Goal: Information Seeking & Learning: Learn about a topic

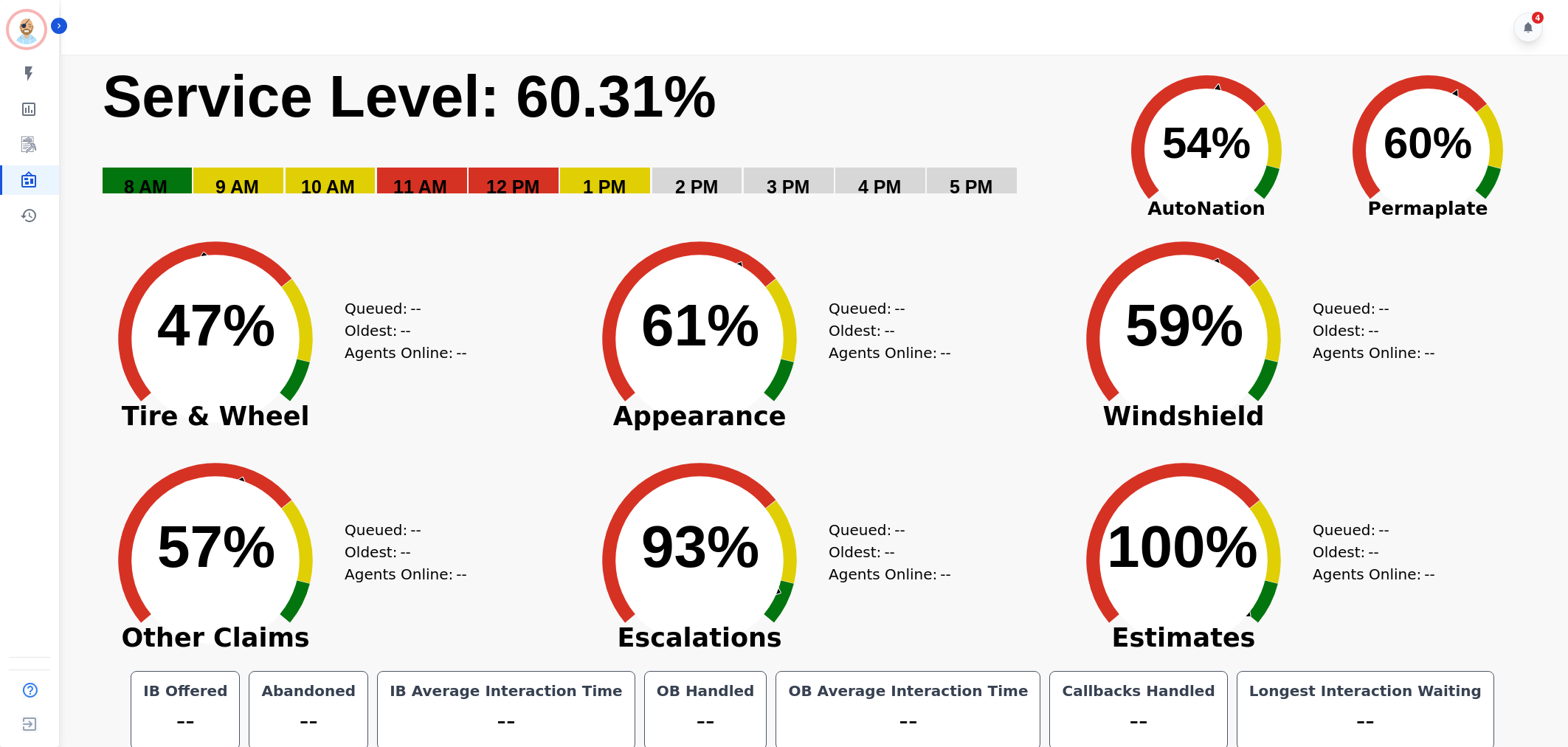
scroll to position [8, 0]
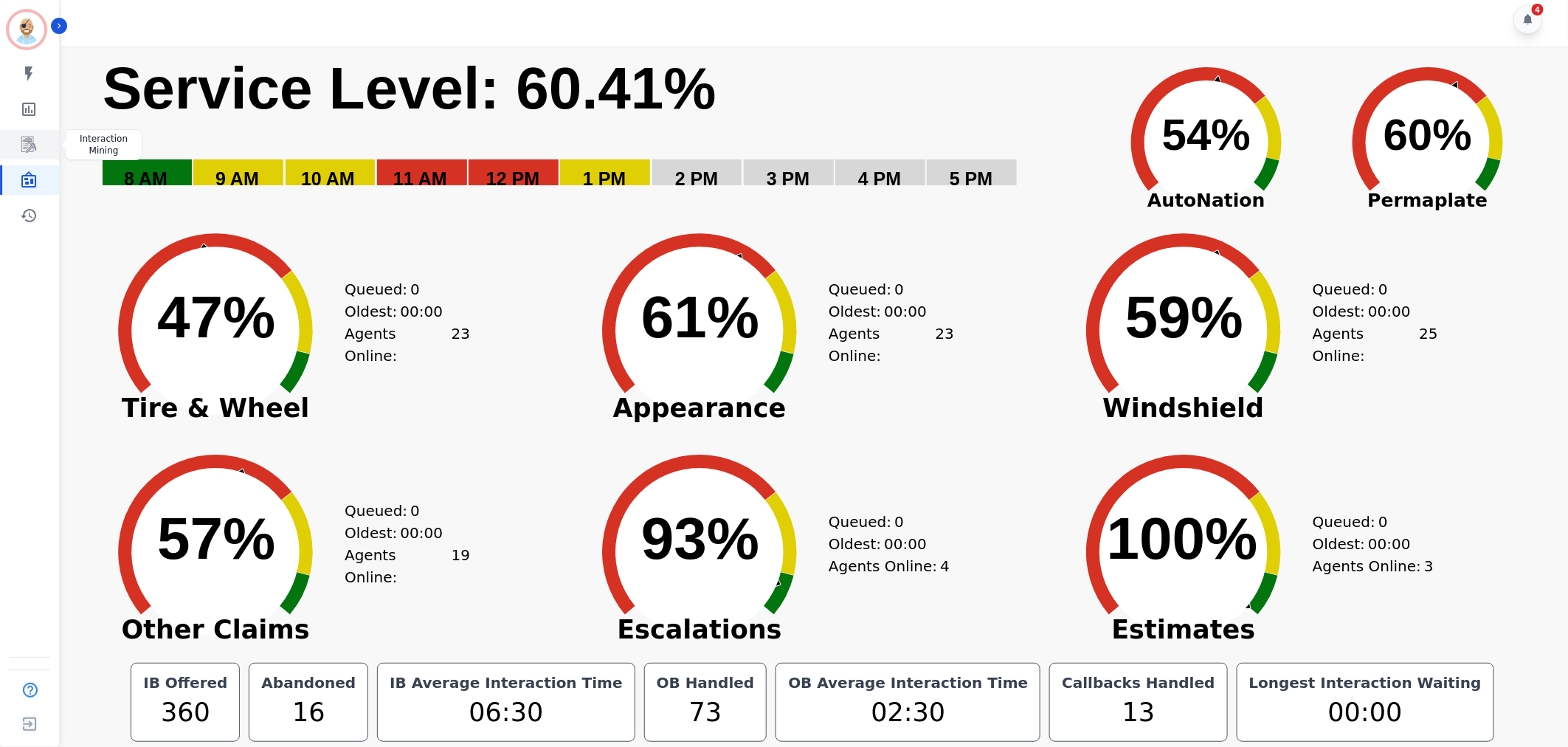
click at [28, 148] on icon "Sidebar" at bounding box center [29, 145] width 12 height 14
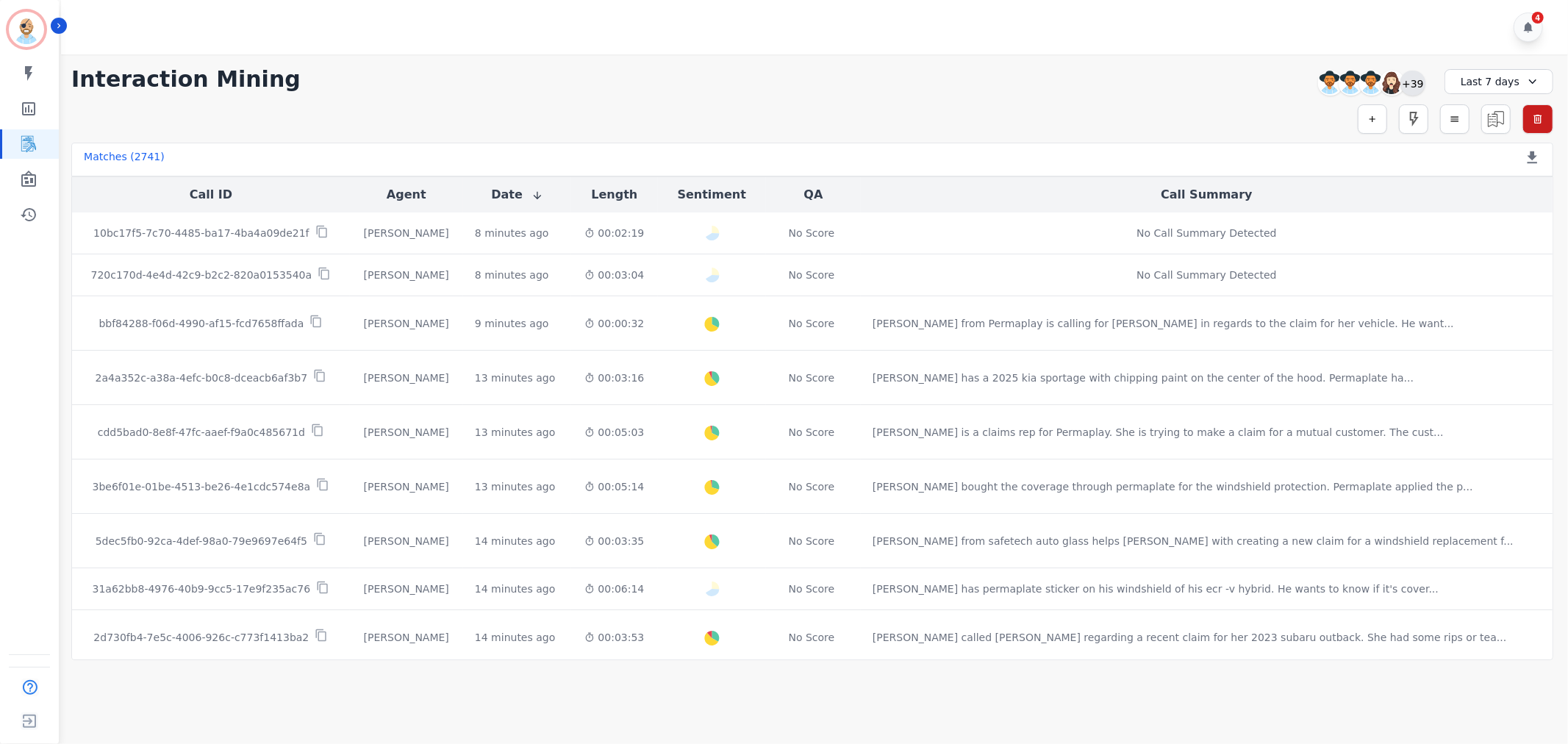
click at [1419, 80] on div "+39" at bounding box center [1413, 83] width 25 height 25
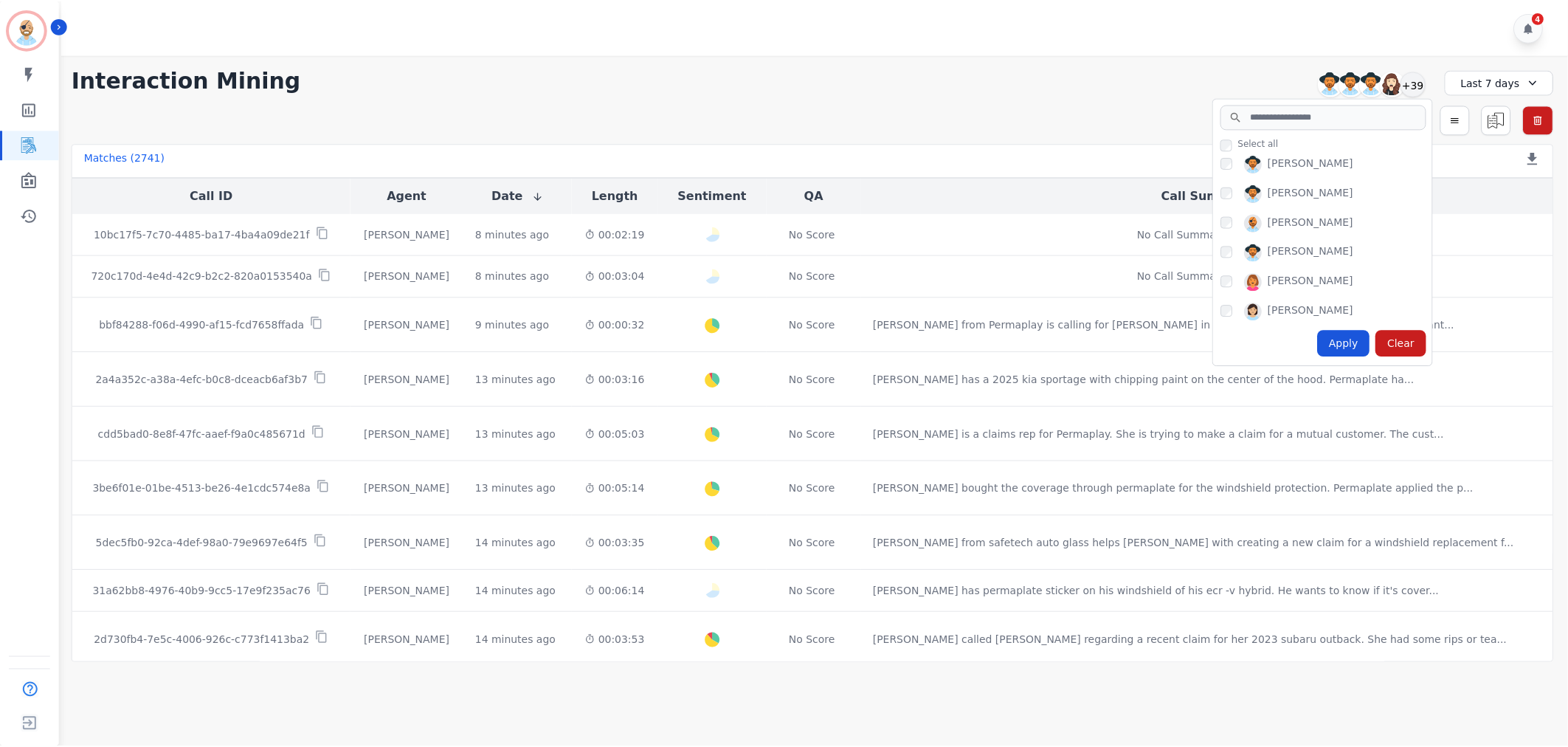
scroll to position [491, 0]
click at [1348, 334] on div "Apply" at bounding box center [1349, 343] width 53 height 27
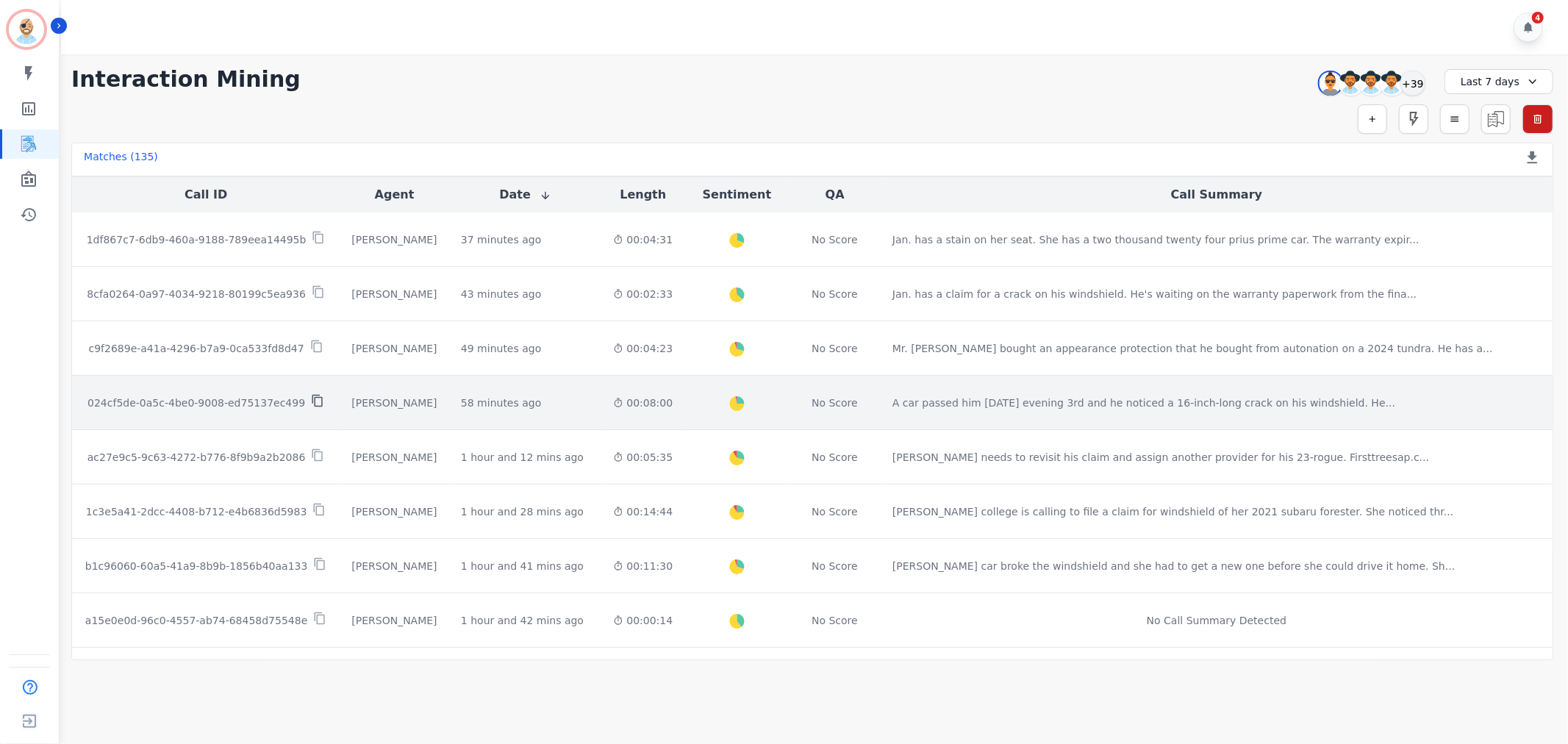
click at [314, 399] on icon at bounding box center [317, 400] width 13 height 13
click at [209, 398] on p "024cf5de-0a5c-4be0-9008-ed75137ec499" at bounding box center [196, 403] width 217 height 15
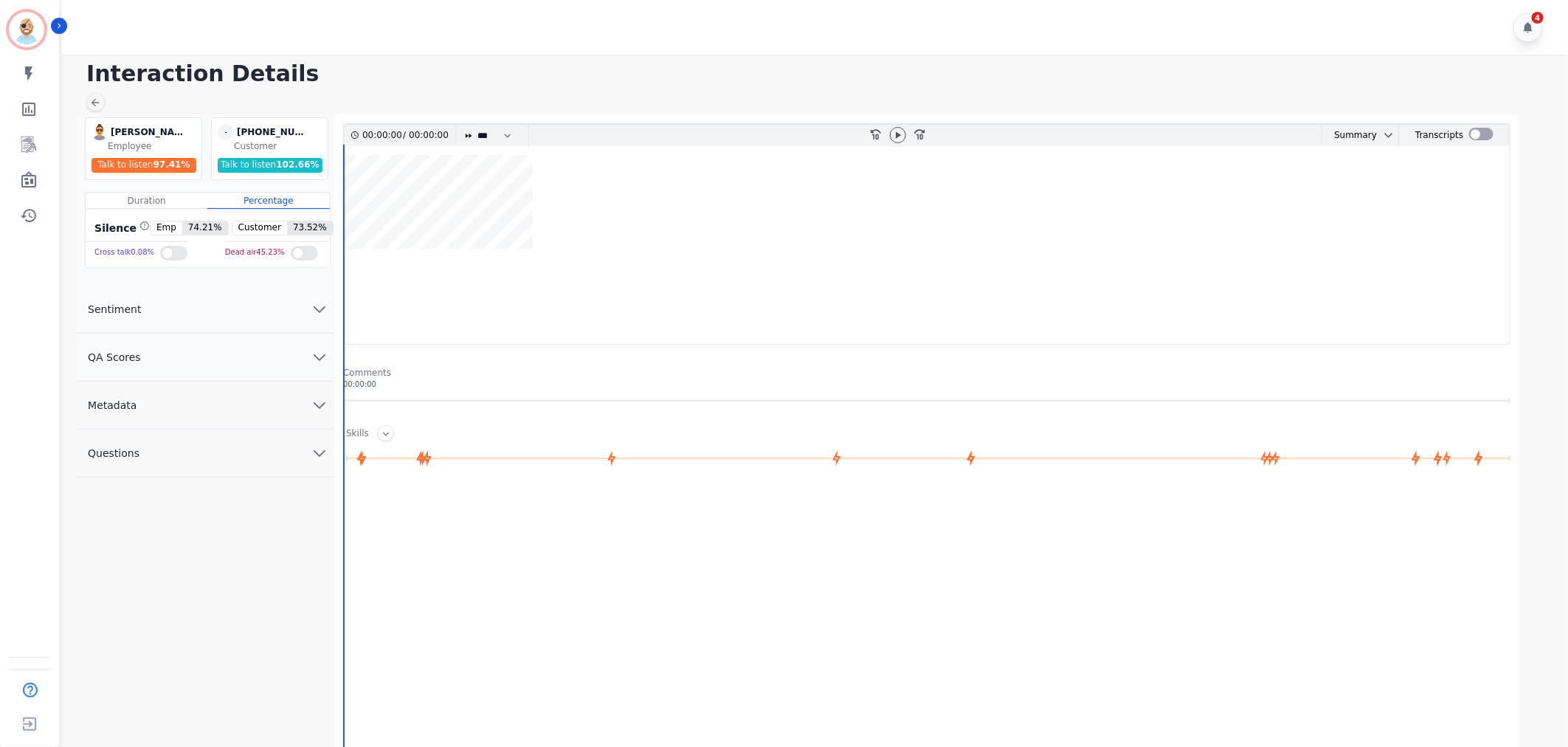
click at [212, 351] on button "QA Scores" at bounding box center [205, 358] width 258 height 48
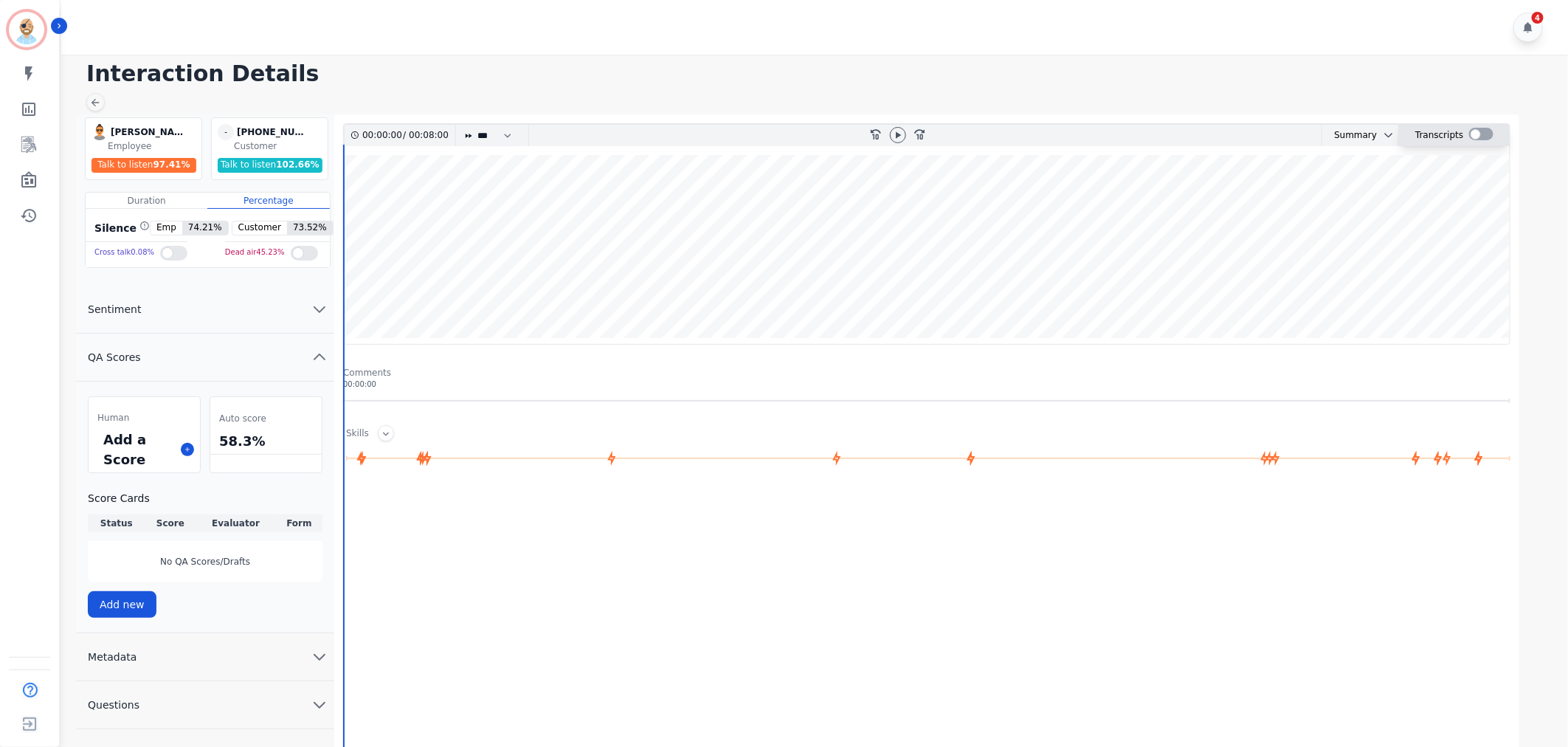
click at [1481, 134] on div at bounding box center [1481, 134] width 24 height 12
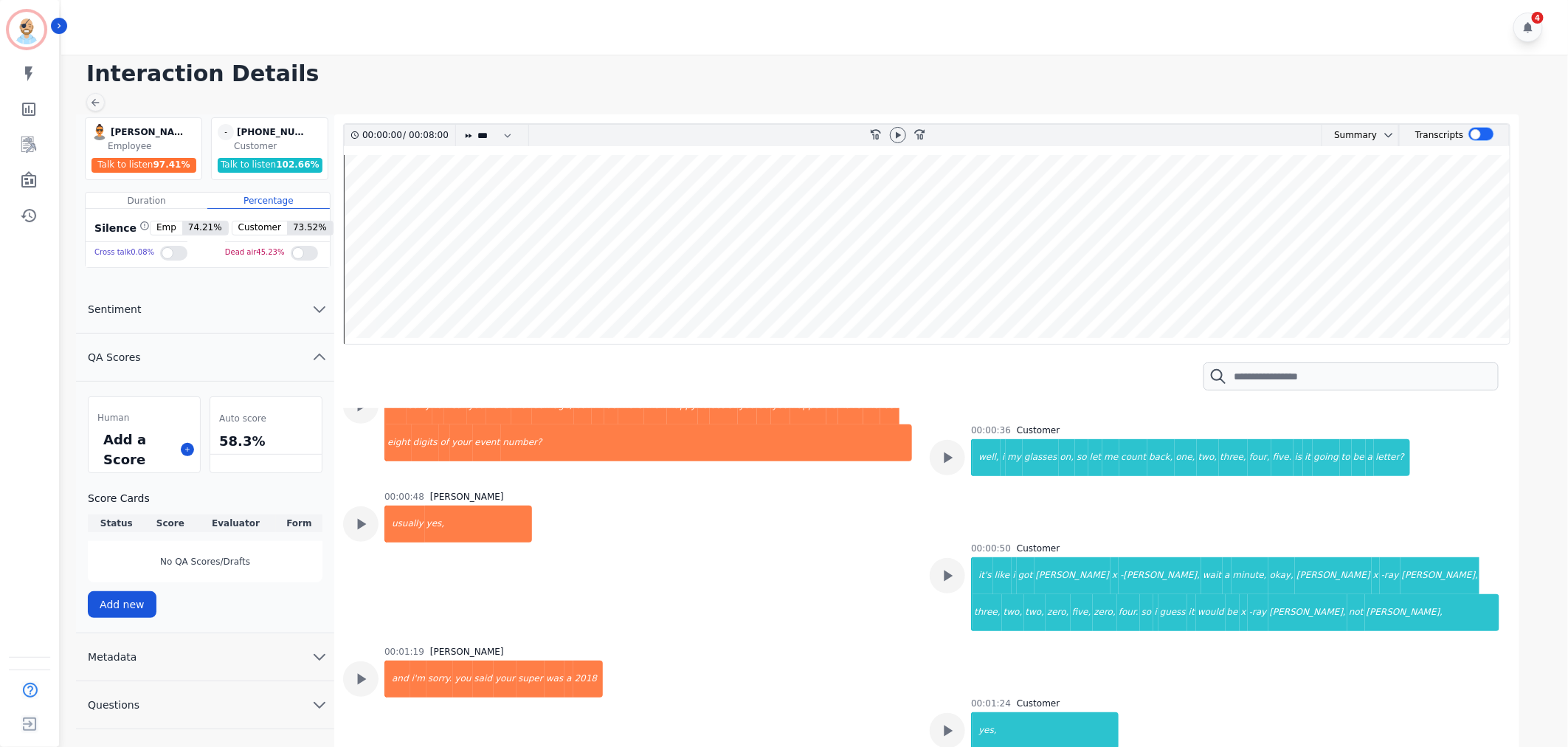
scroll to position [574, 0]
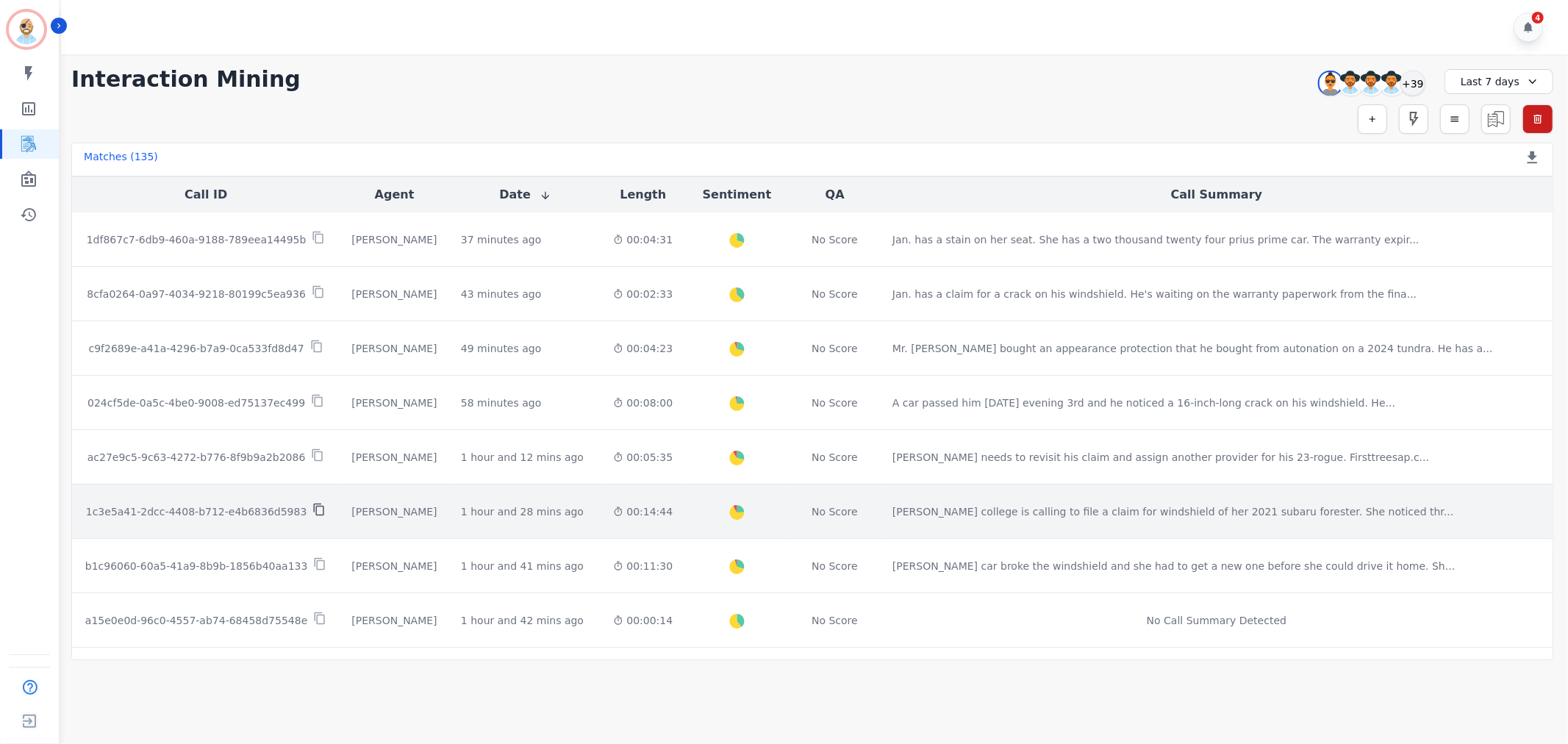
click at [314, 506] on icon at bounding box center [319, 510] width 11 height 12
click at [236, 506] on p "1c3e5a41-2dcc-4408-b712-e4b6836d5983" at bounding box center [196, 512] width 222 height 15
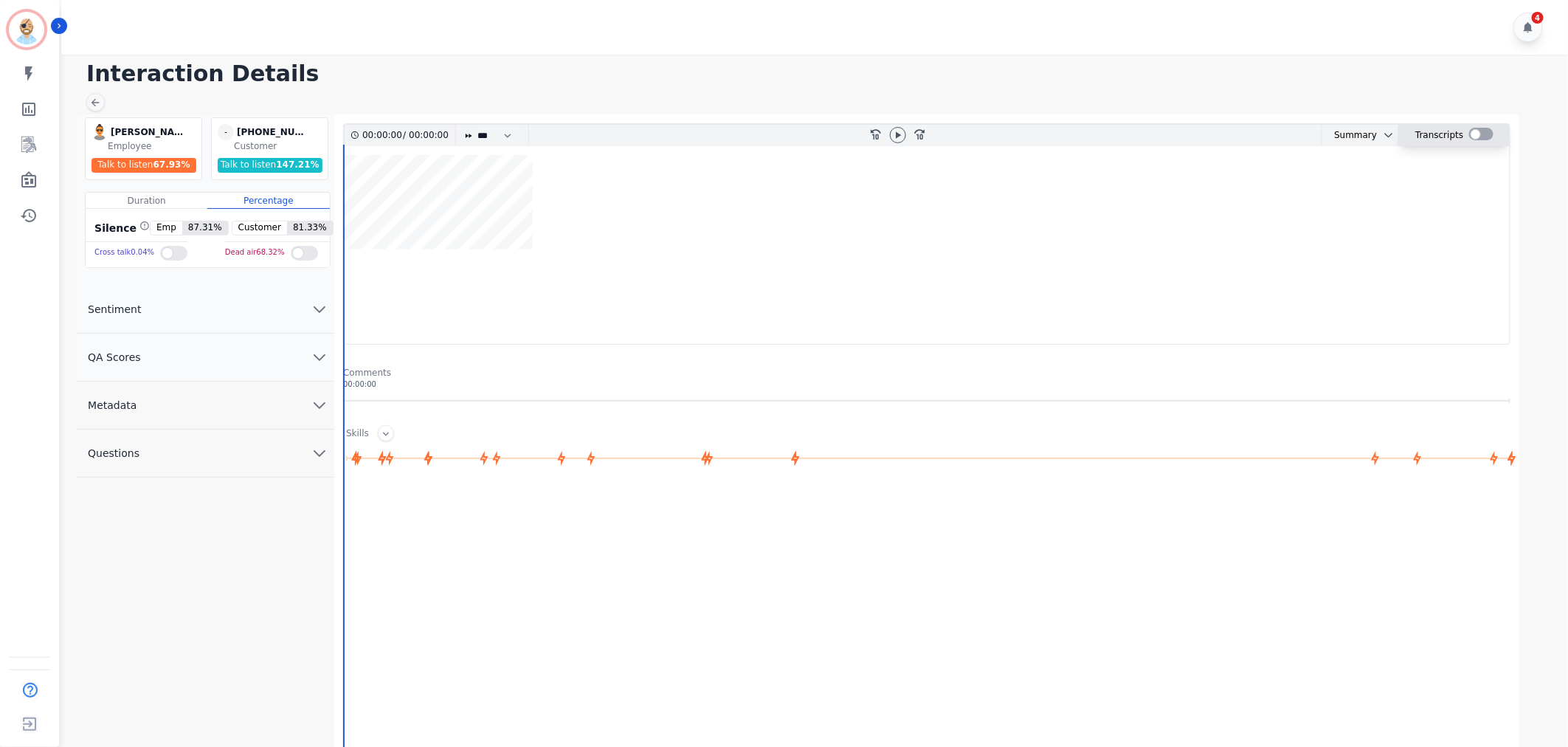
click at [1480, 130] on div at bounding box center [1481, 134] width 24 height 12
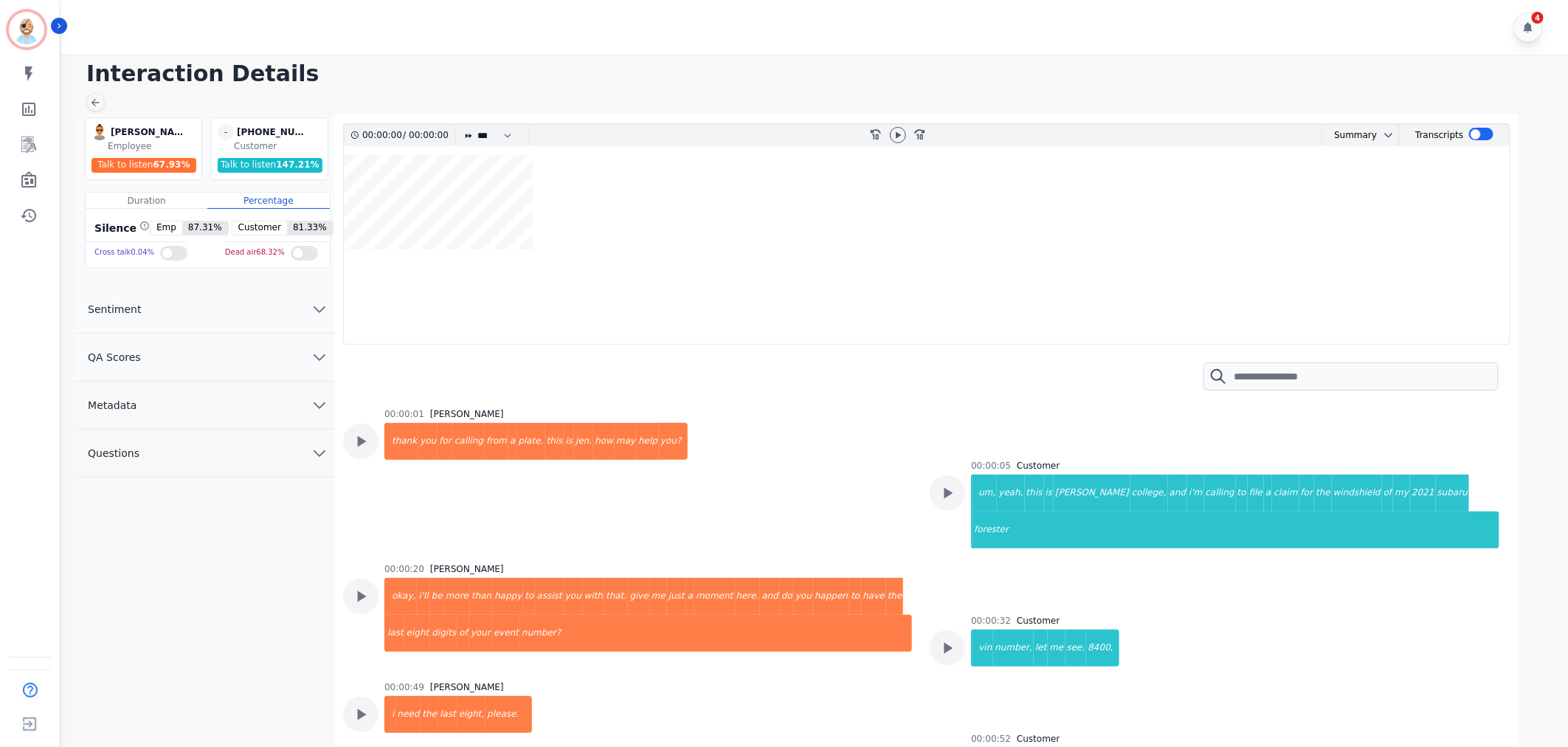
click at [973, 46] on div "4" at bounding box center [817, 28] width 1511 height 55
drag, startPoint x: 302, startPoint y: 128, endPoint x: 248, endPoint y: 136, distance: 54.6
click at [248, 136] on div "[PHONE_NUMBER]" at bounding box center [273, 132] width 74 height 16
copy div "7024237749"
click at [840, 468] on div "00:00:01 [PERSON_NAME] thank you for calling from a plate. this is jen. how may…" at bounding box center [628, 476] width 569 height 138
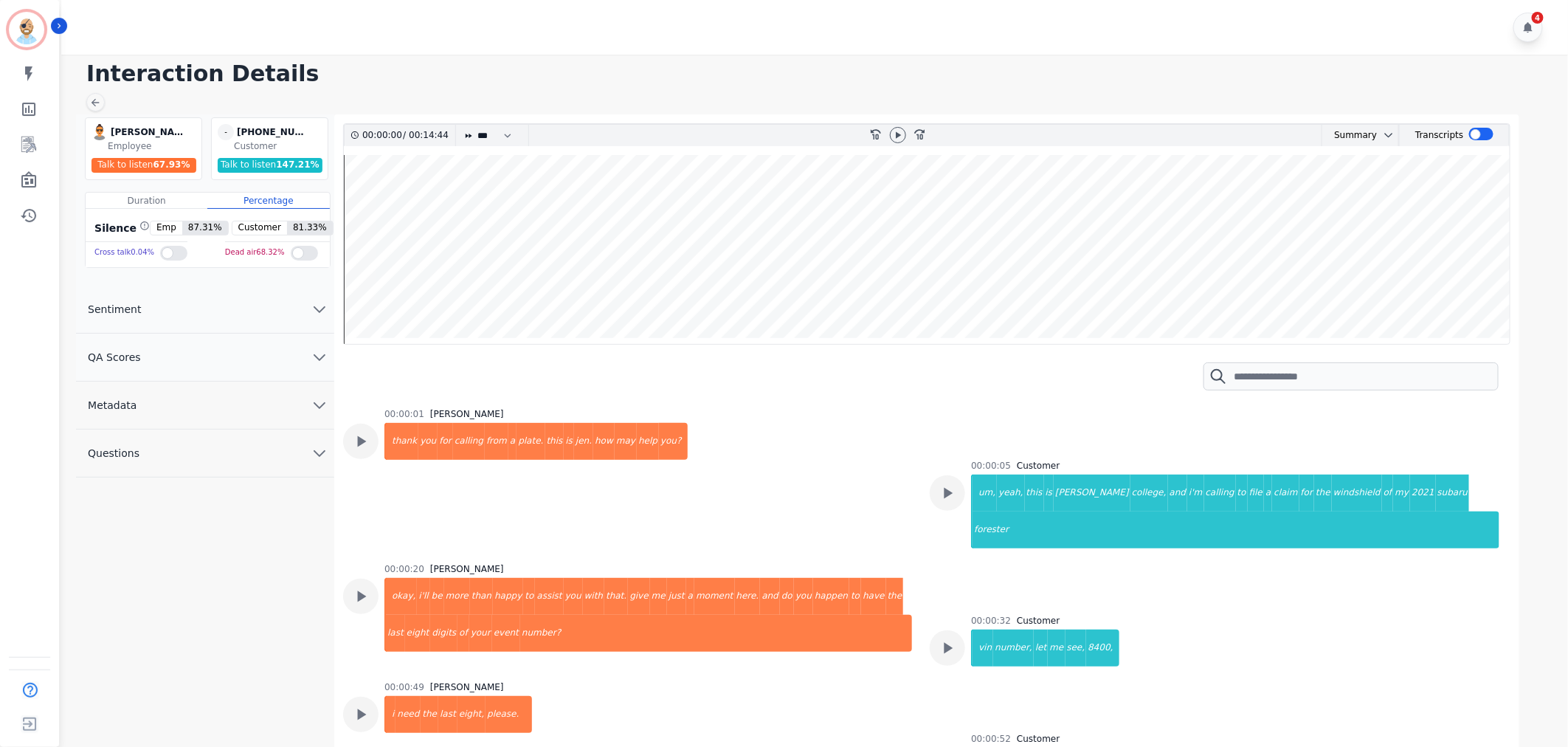
click at [829, 17] on div "4" at bounding box center [817, 28] width 1511 height 55
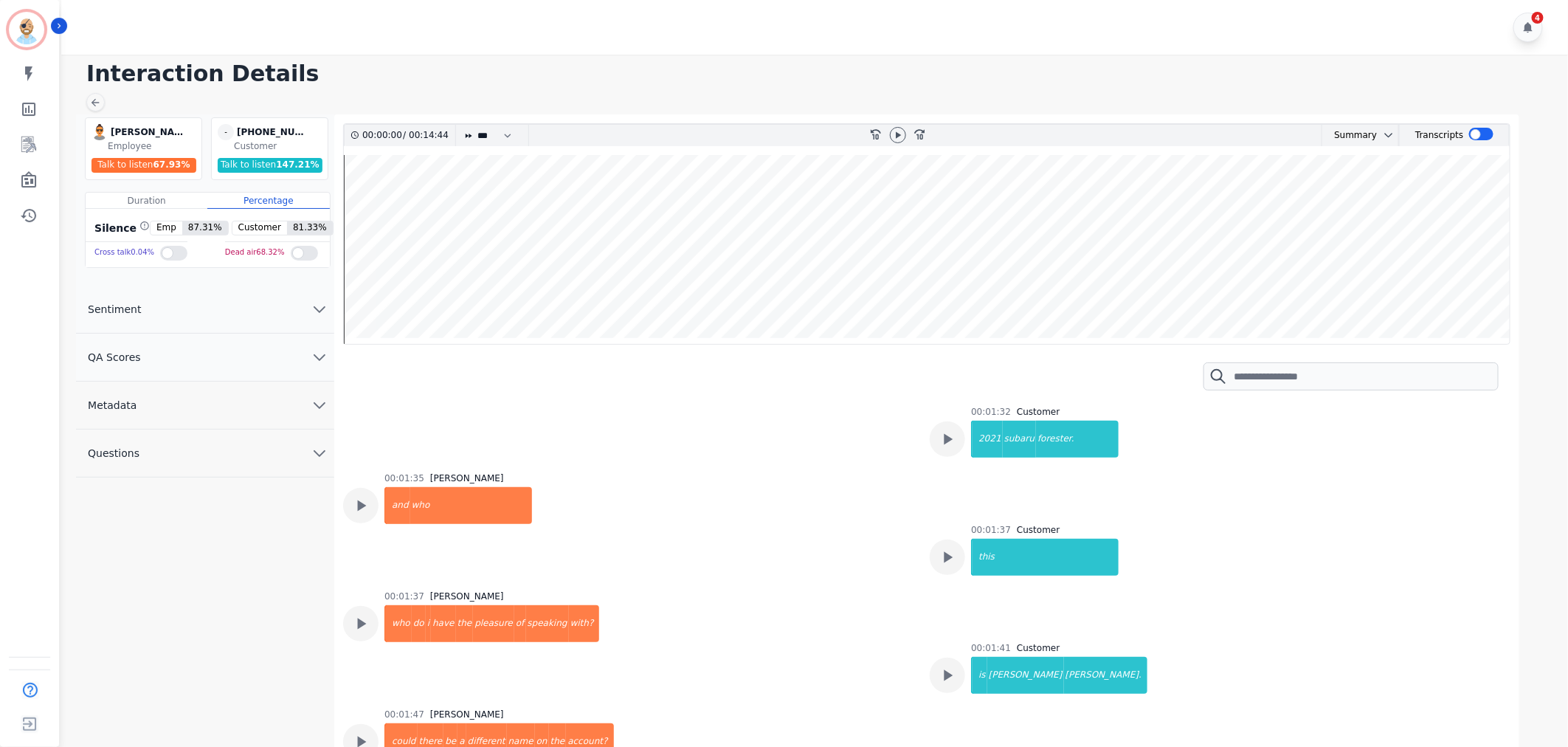
scroll to position [738, 0]
